Goal: Check status: Check status

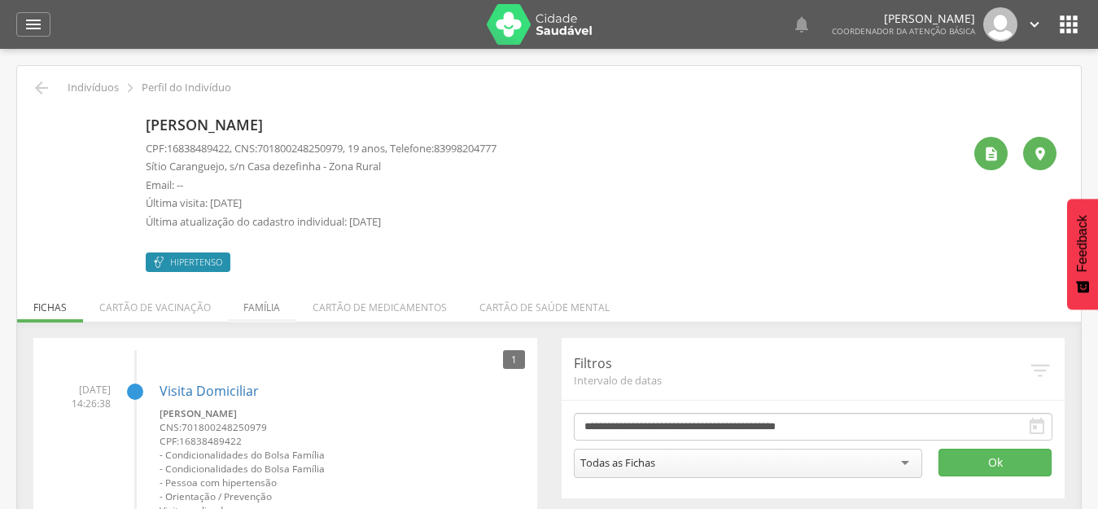
click at [267, 306] on li "Família" at bounding box center [261, 303] width 69 height 38
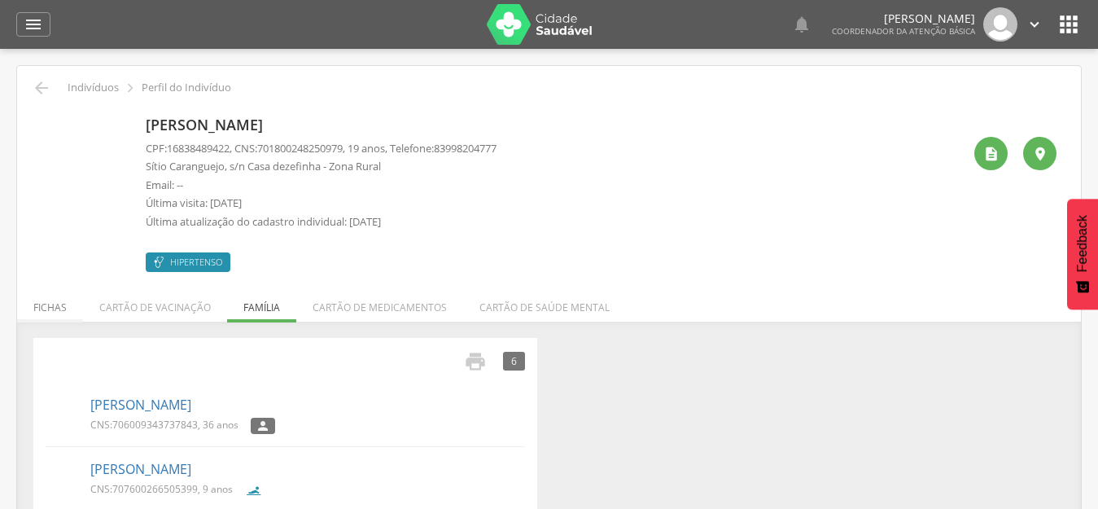
click at [47, 308] on li "Fichas" at bounding box center [50, 303] width 66 height 38
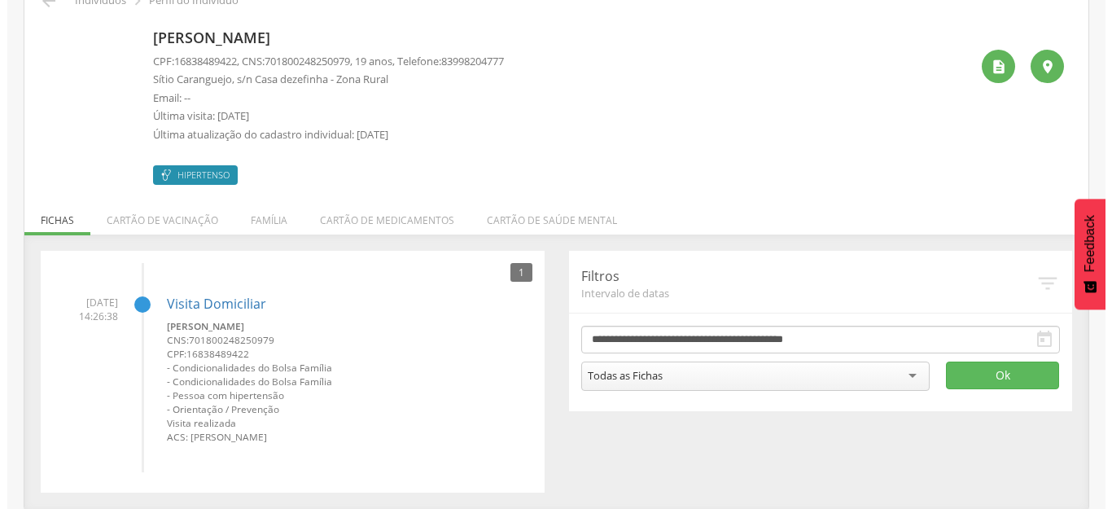
scroll to position [88, 0]
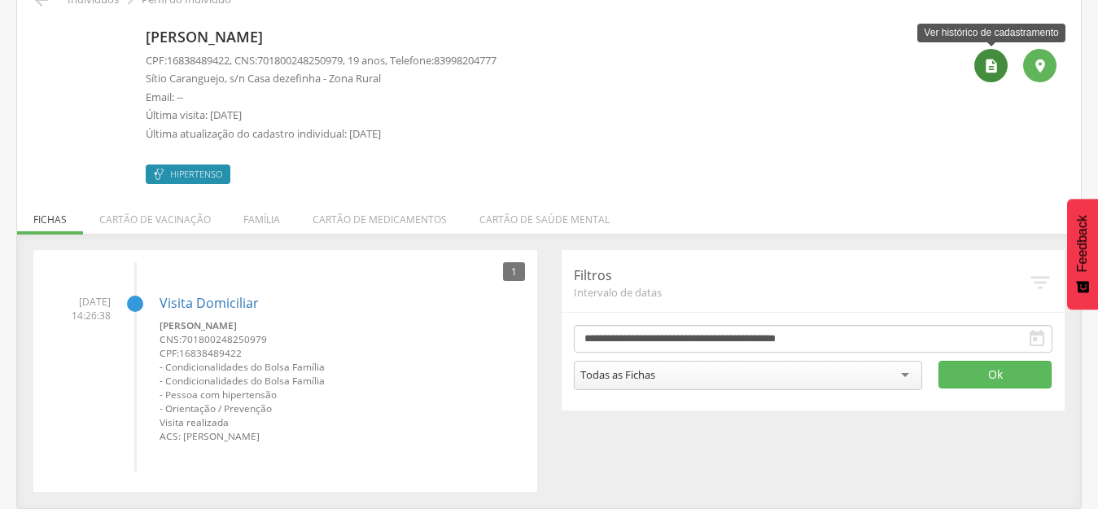
click at [987, 68] on icon "" at bounding box center [991, 66] width 16 height 16
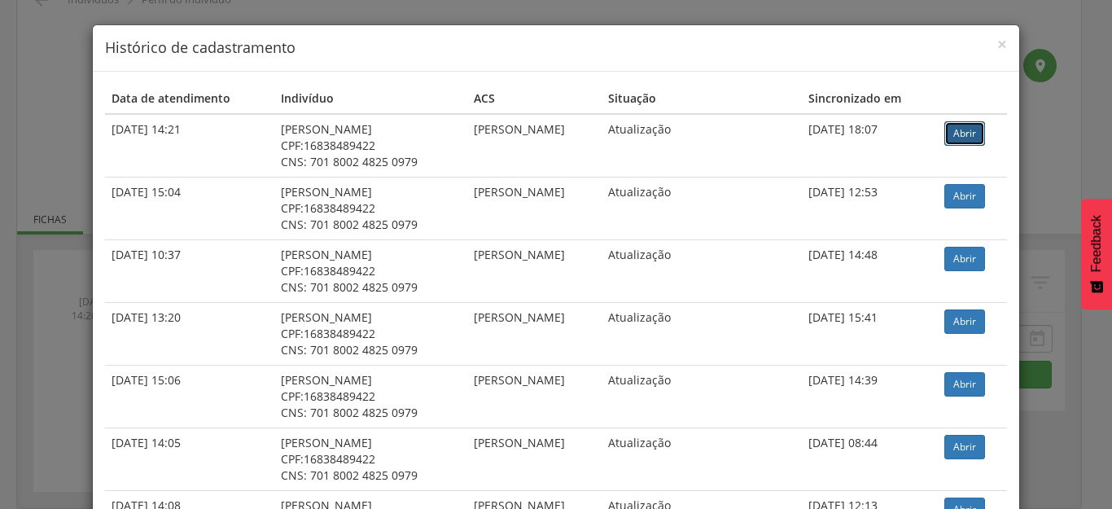
click at [964, 134] on link "Abrir" at bounding box center [964, 133] width 41 height 24
